Goal: Task Accomplishment & Management: Manage account settings

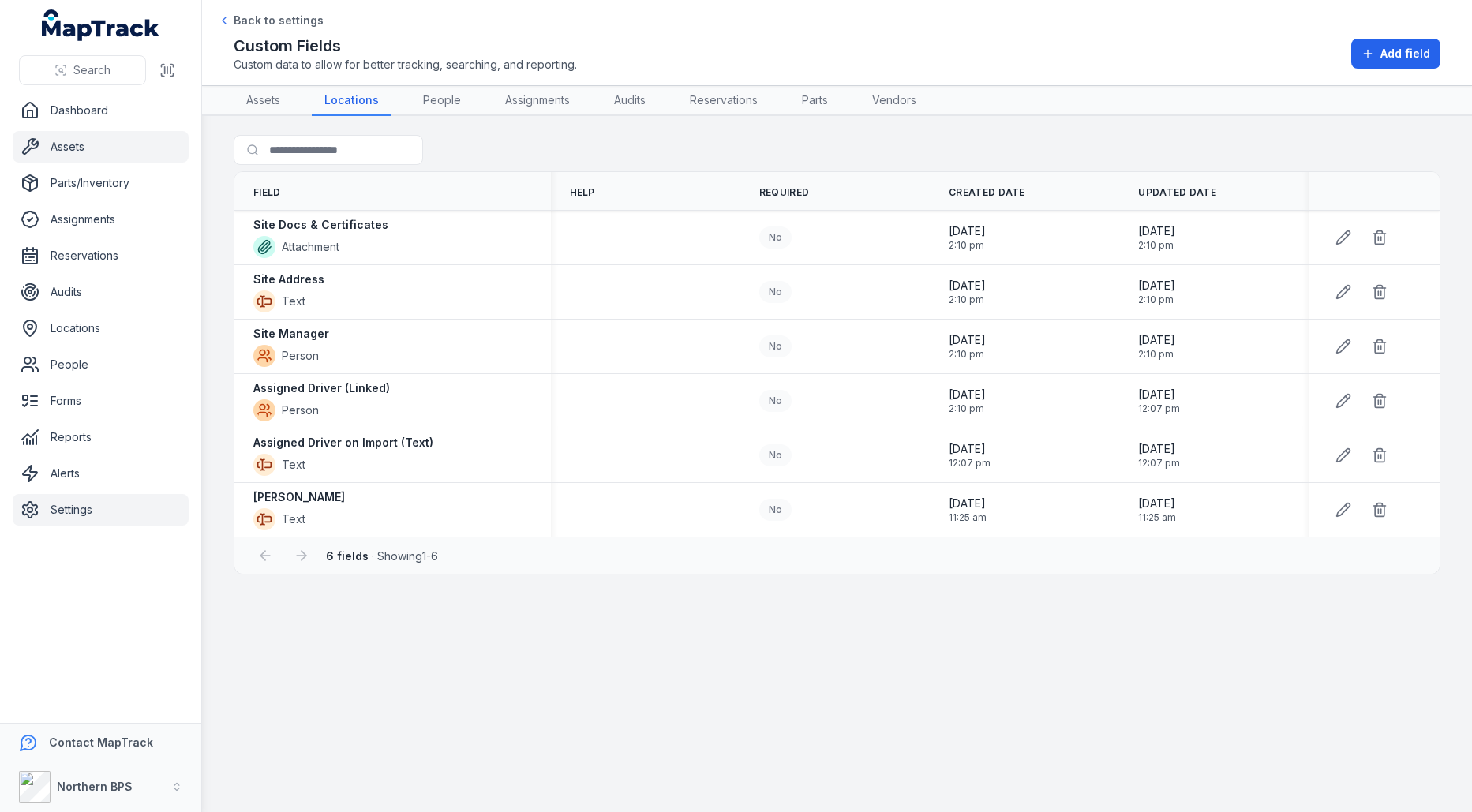
click at [82, 156] on link "Assets" at bounding box center [100, 146] width 176 height 31
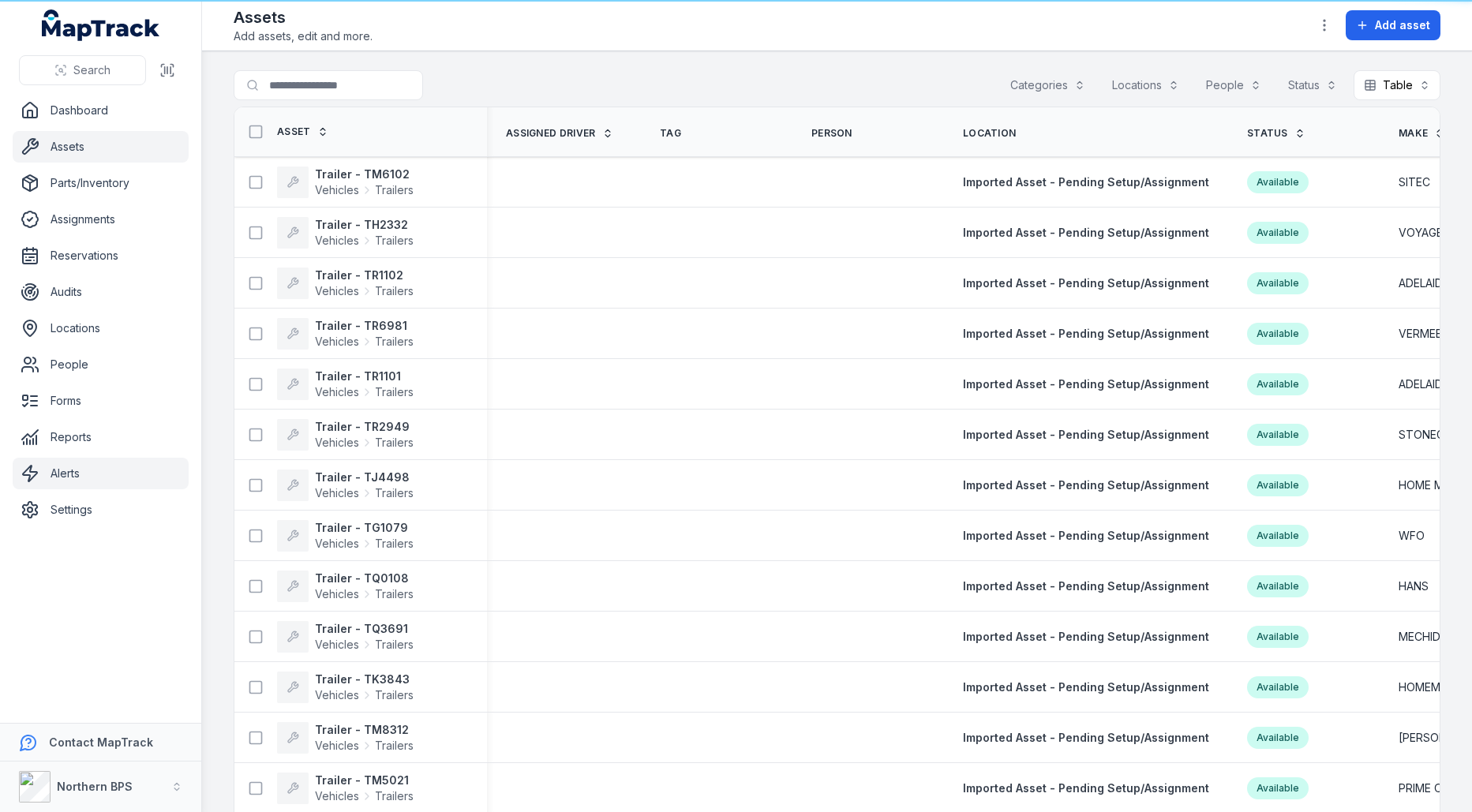
click at [107, 469] on link "Alerts" at bounding box center [100, 474] width 176 height 31
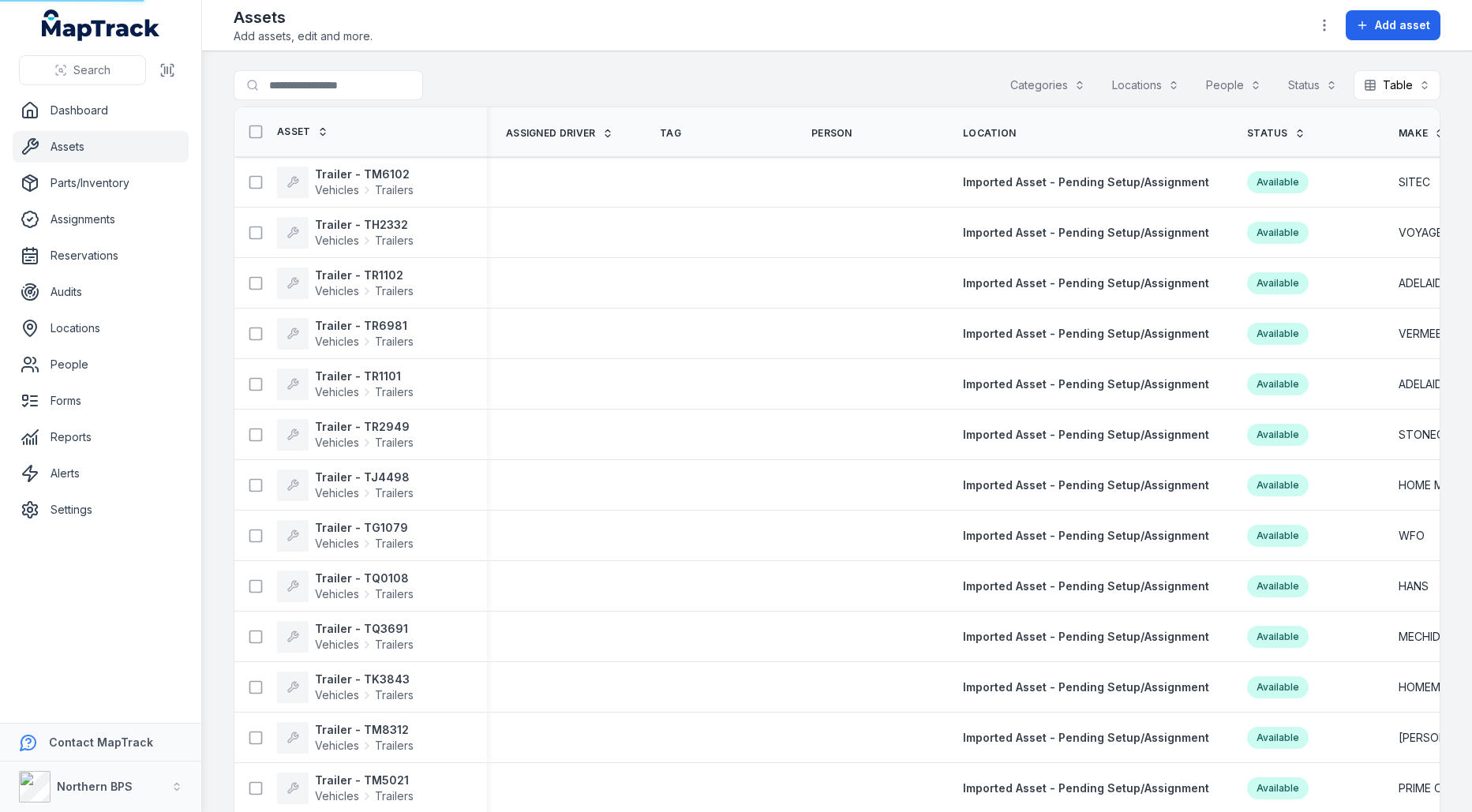
click at [114, 158] on link "Assets" at bounding box center [100, 146] width 176 height 31
click at [99, 317] on link "Locations" at bounding box center [100, 328] width 176 height 31
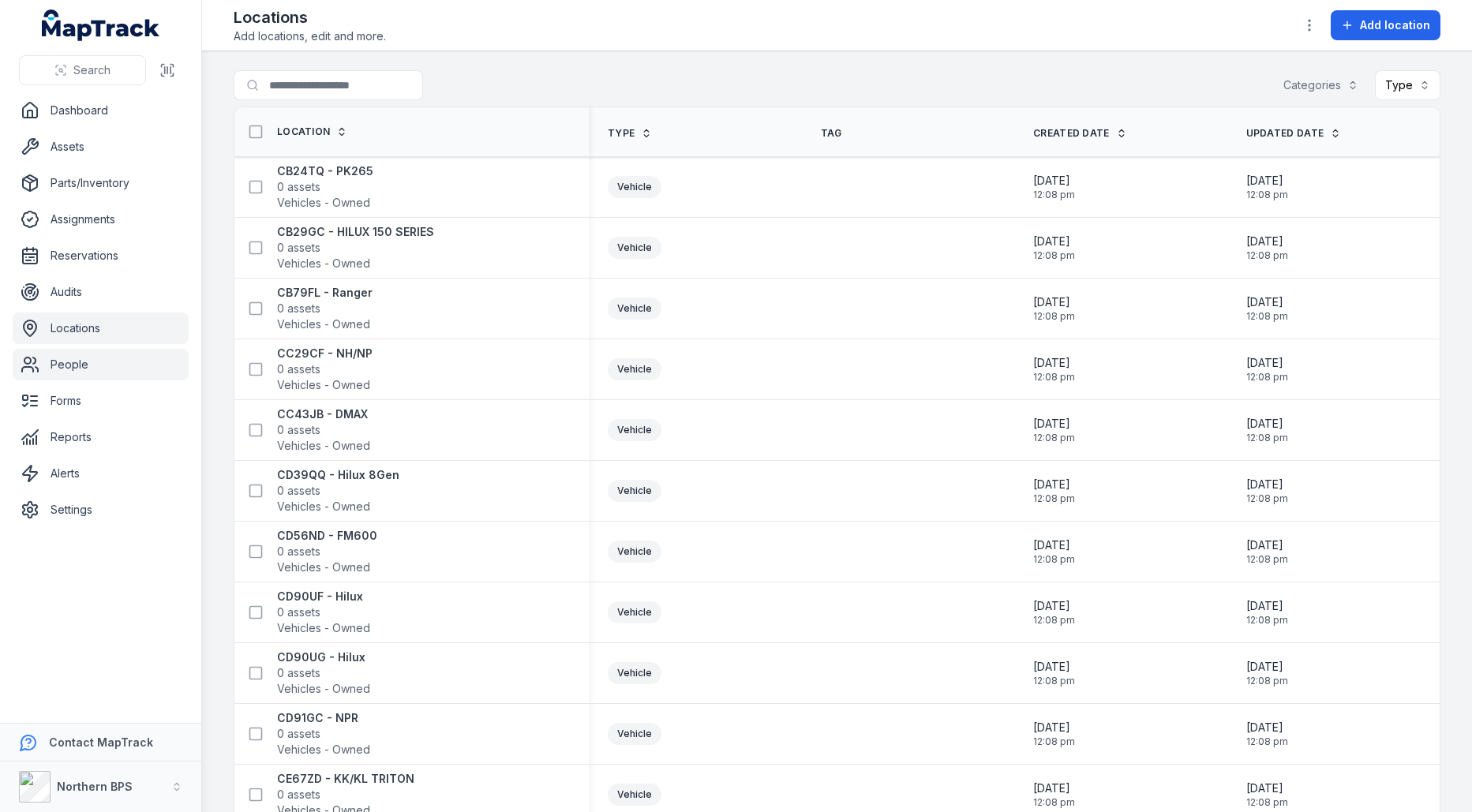
click at [144, 370] on link "People" at bounding box center [100, 364] width 176 height 31
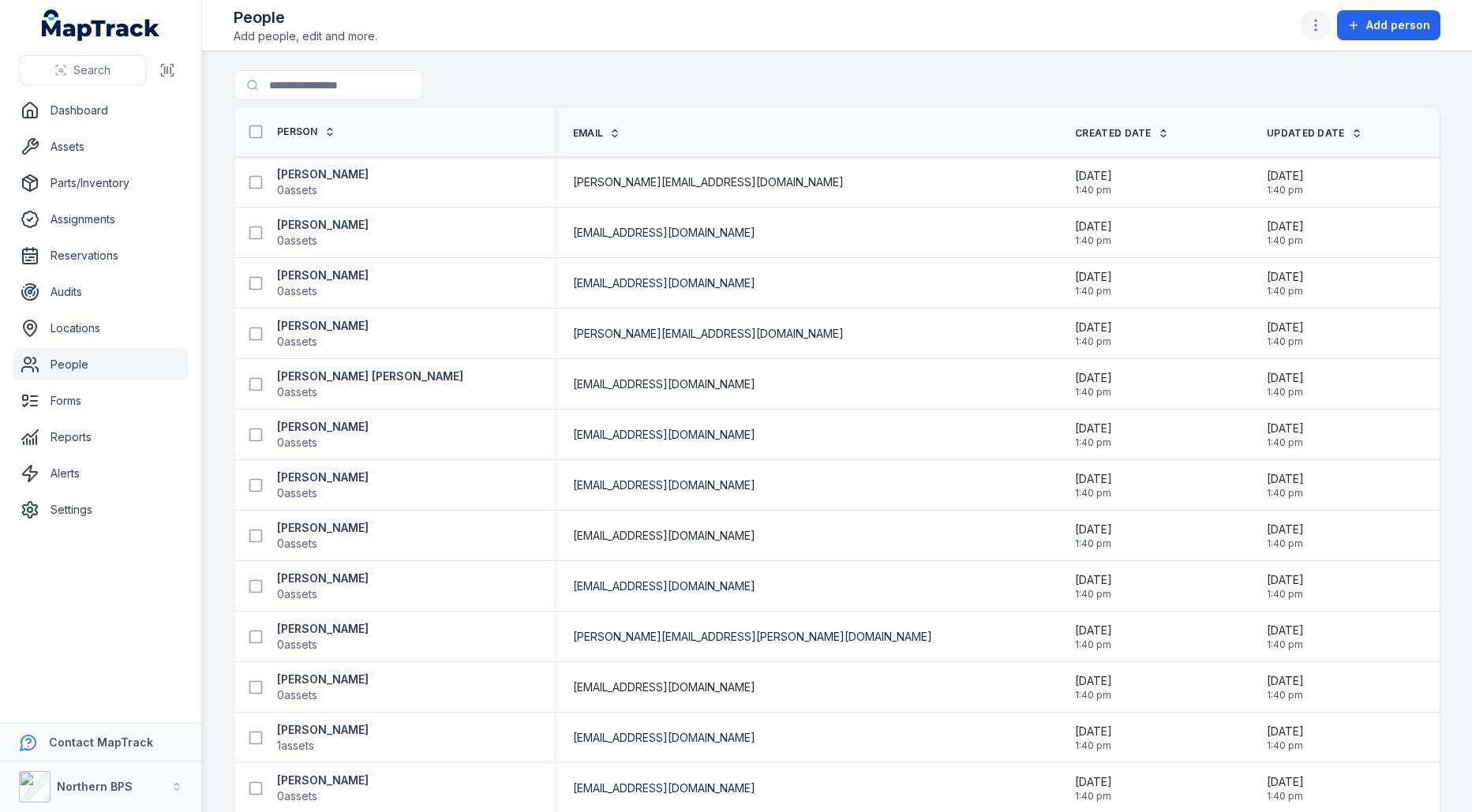
click at [1318, 39] on button "button" at bounding box center [1316, 26] width 30 height 30
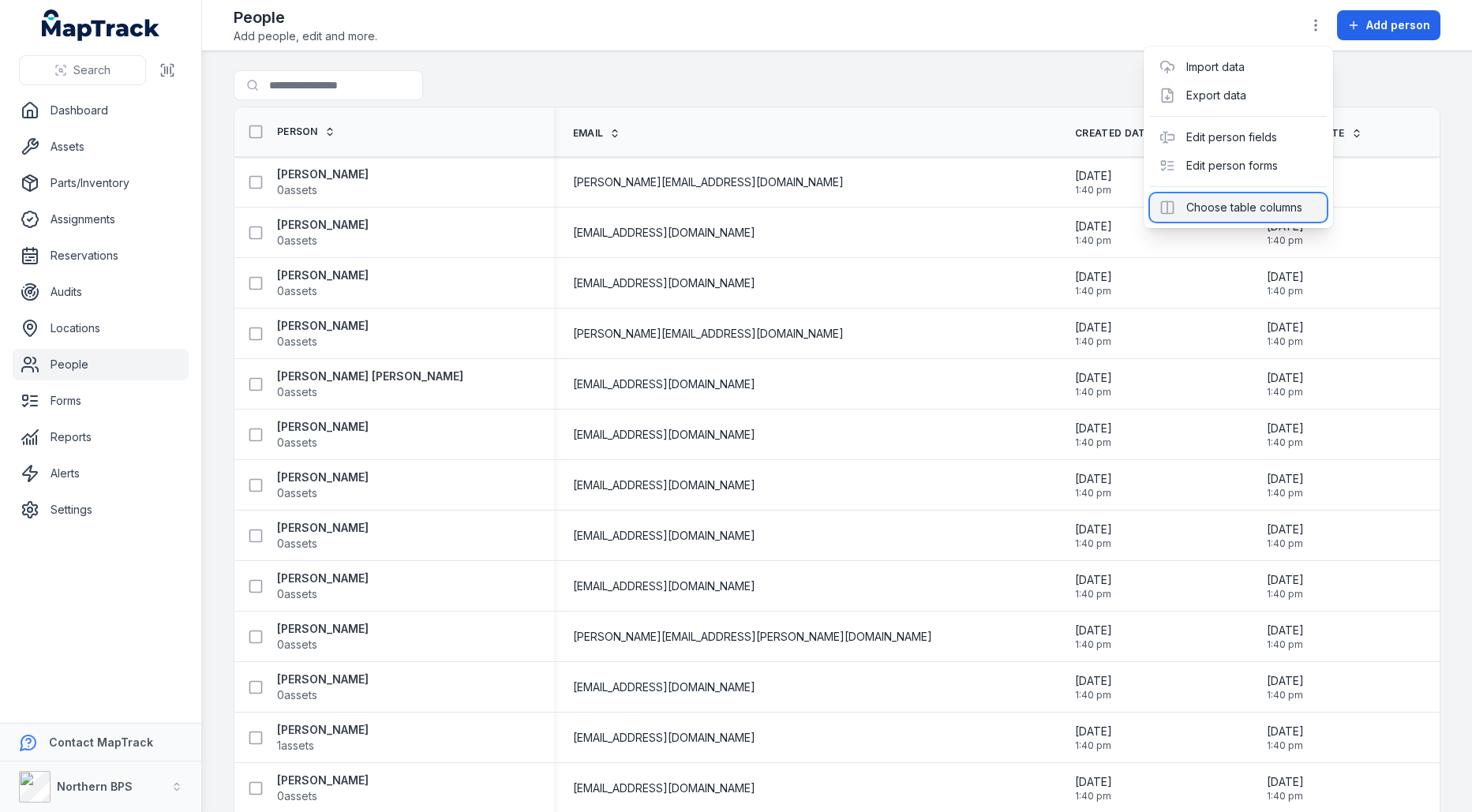
click at [1248, 216] on div "Choose table columns" at bounding box center [1239, 207] width 177 height 29
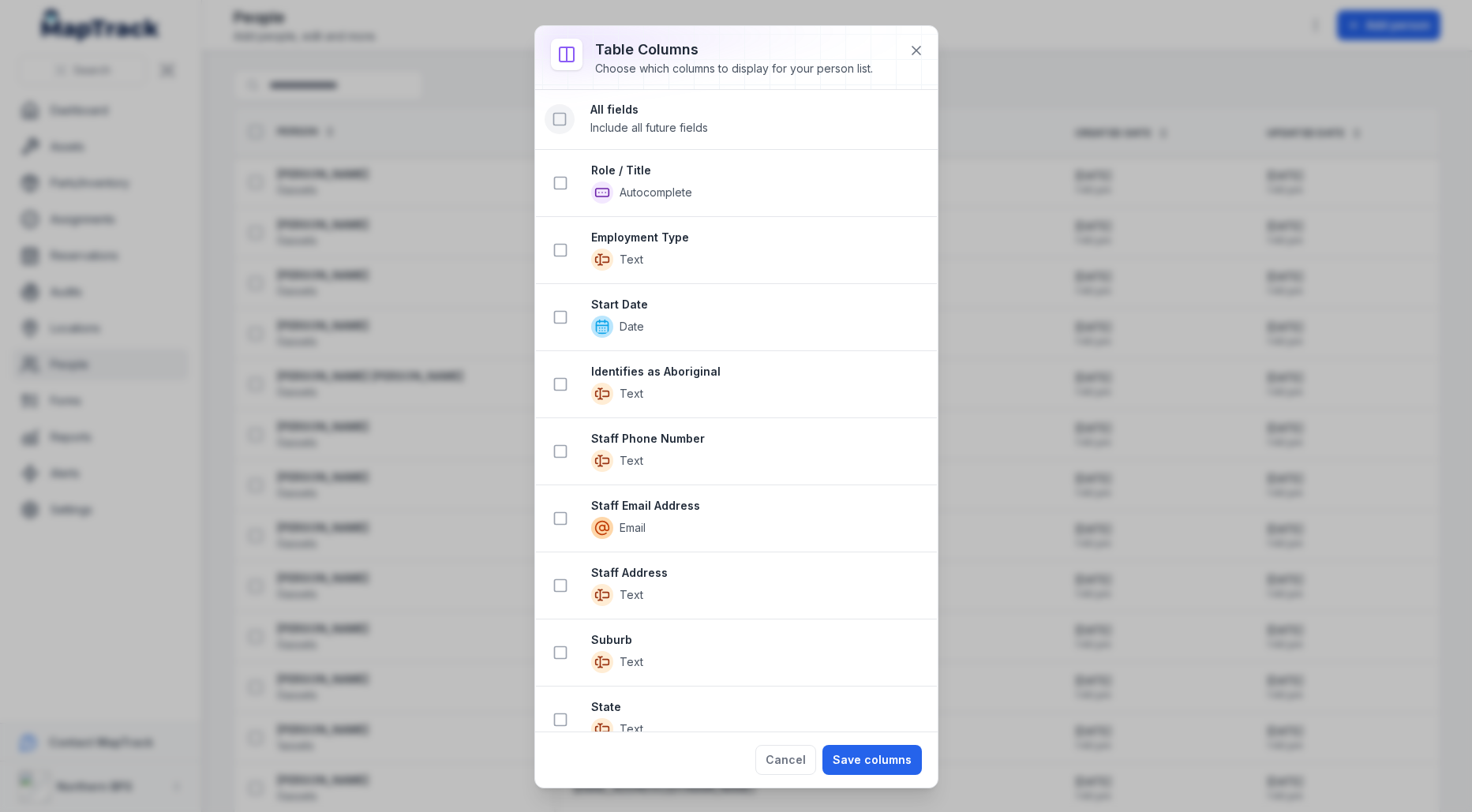
click at [561, 124] on rect at bounding box center [559, 120] width 11 height 11
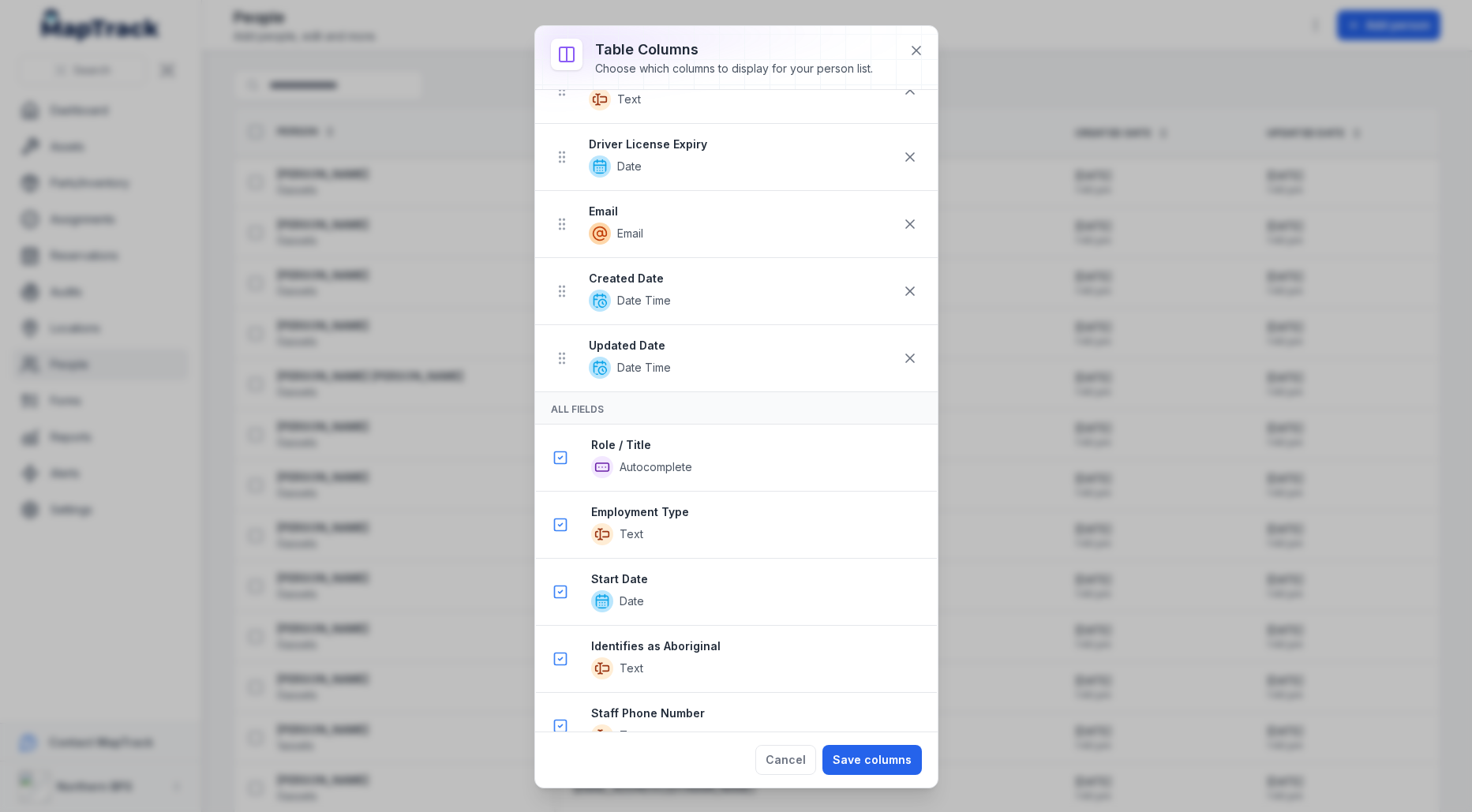
scroll to position [1265, 0]
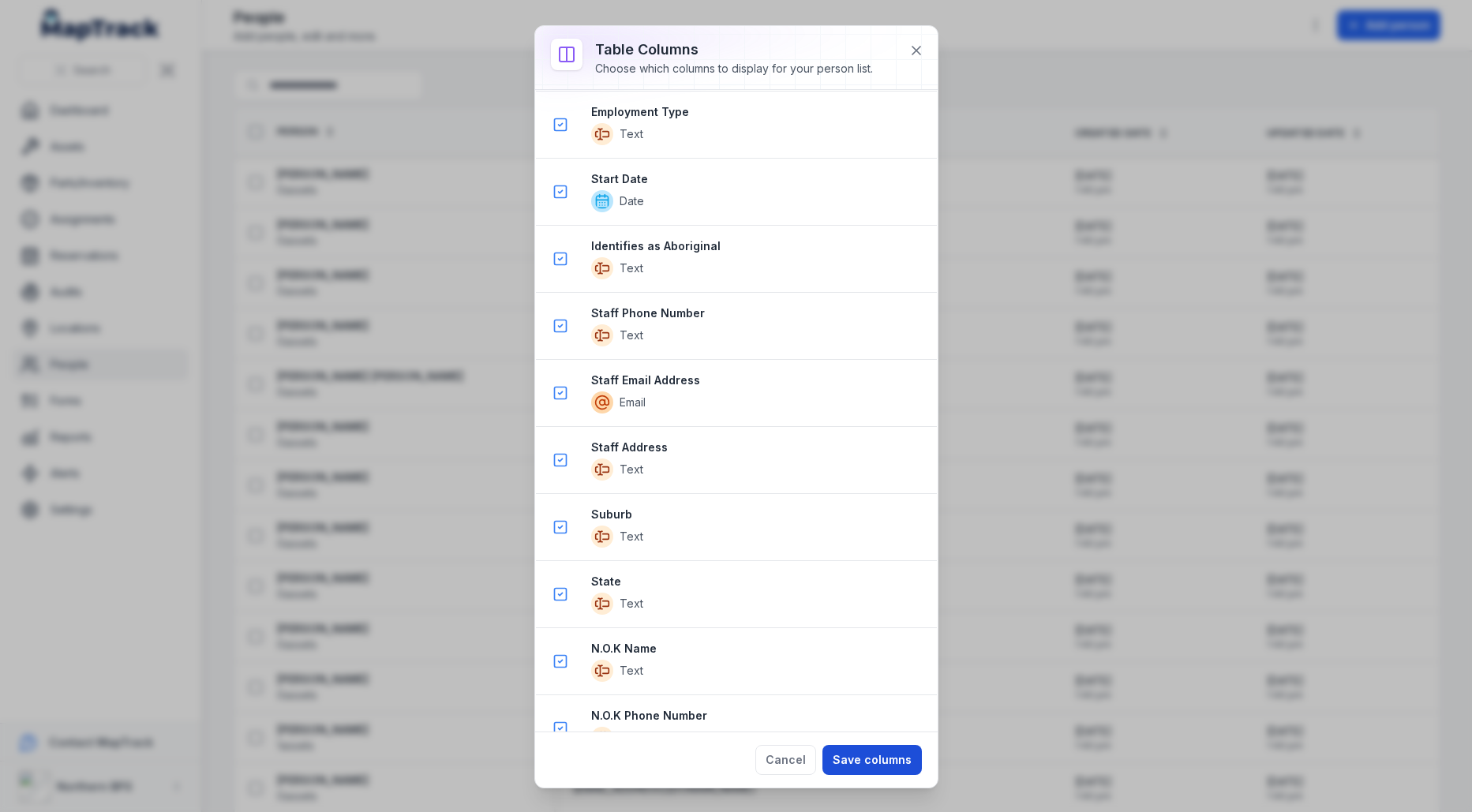
click at [867, 746] on button "Save columns" at bounding box center [872, 761] width 100 height 30
